Goal: Transaction & Acquisition: Download file/media

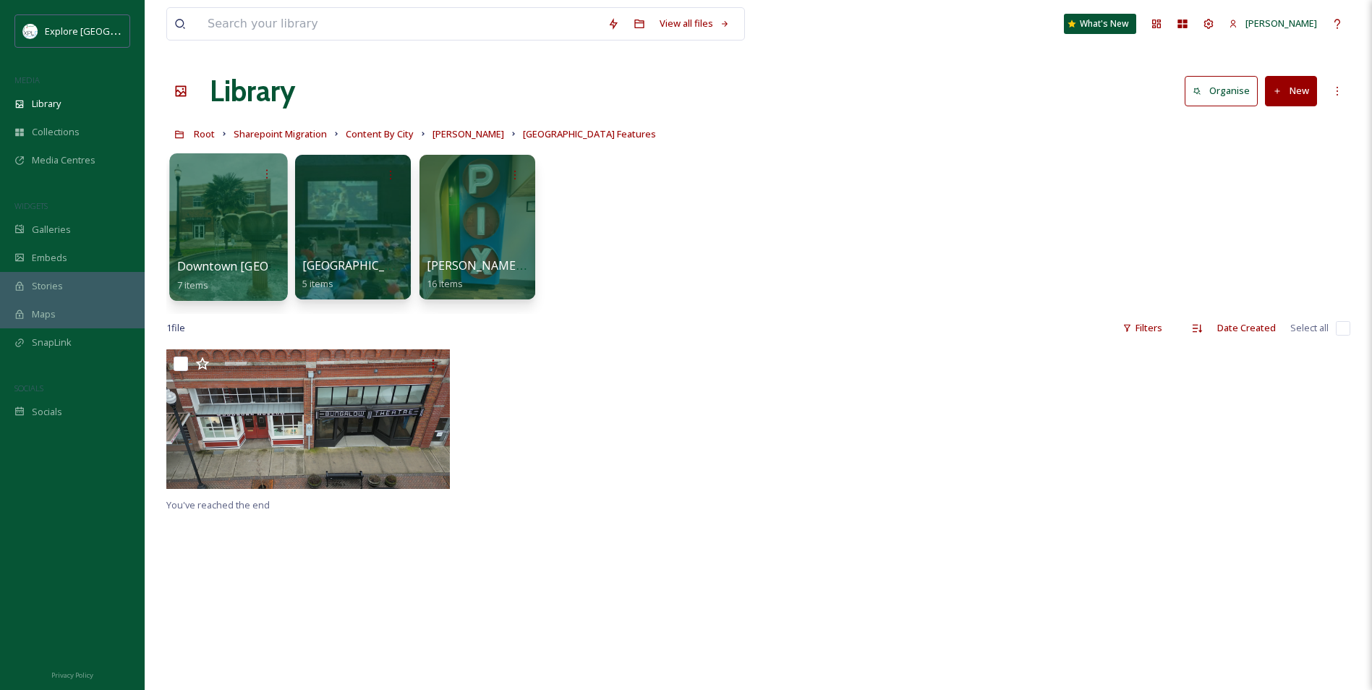
click at [220, 223] on div at bounding box center [228, 227] width 118 height 148
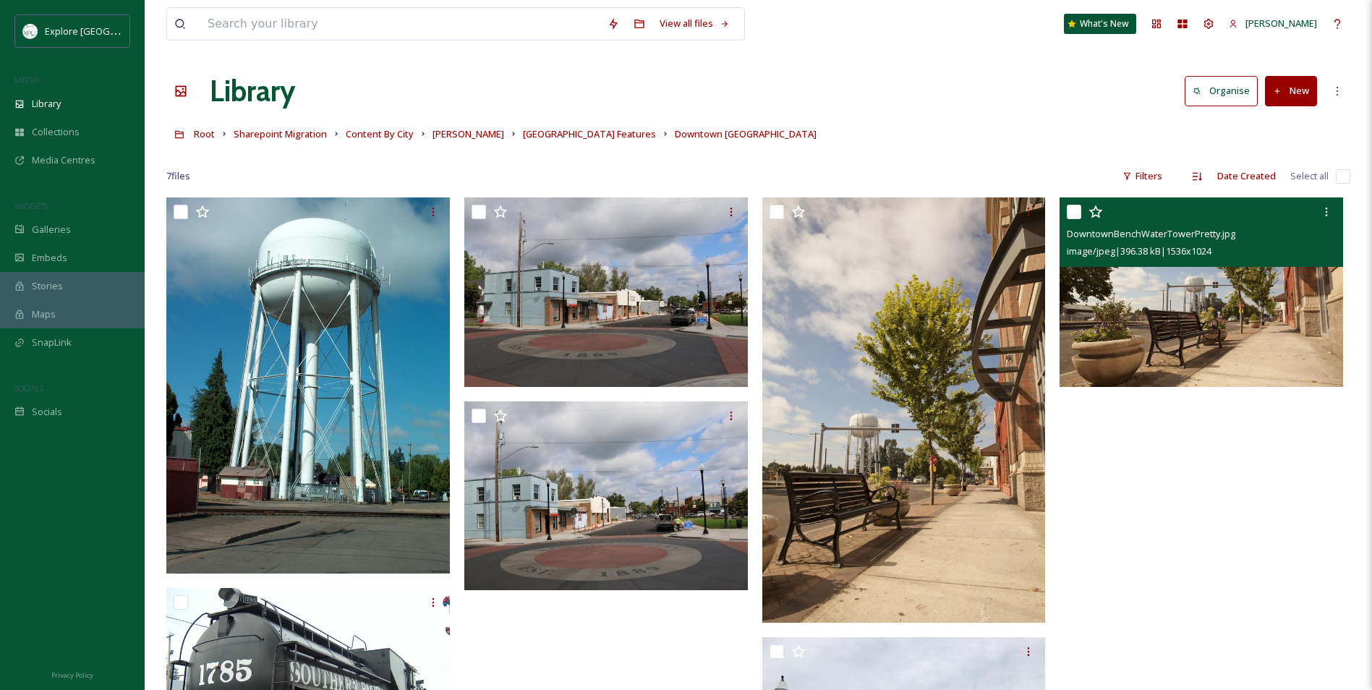
click at [1136, 229] on span "DowntownBenchWaterTowerPretty.jpg" at bounding box center [1151, 233] width 168 height 13
click at [1202, 338] on img at bounding box center [1200, 291] width 283 height 189
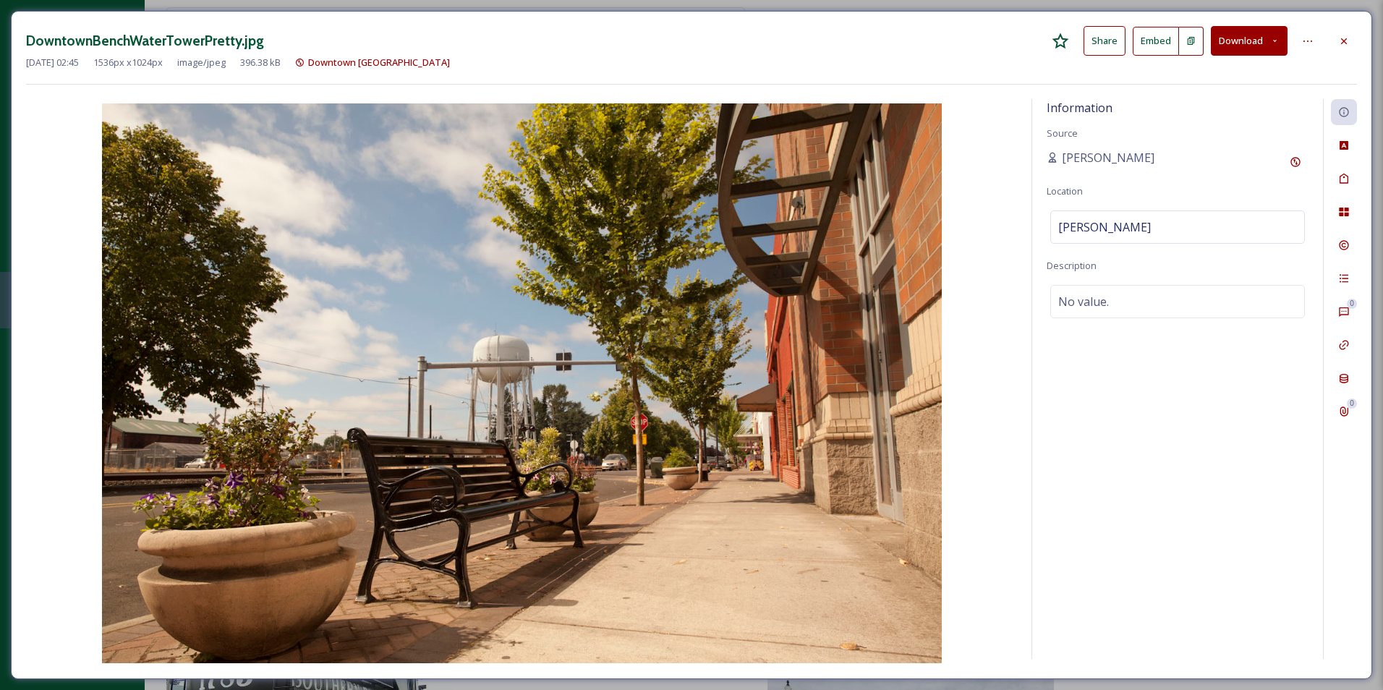
click at [1255, 30] on button "Download" at bounding box center [1249, 41] width 77 height 30
click at [1179, 72] on span "Download Original (1536 x 1024)" at bounding box center [1211, 74] width 137 height 14
click at [1341, 32] on div at bounding box center [1344, 41] width 26 height 26
